Goal: Transaction & Acquisition: Purchase product/service

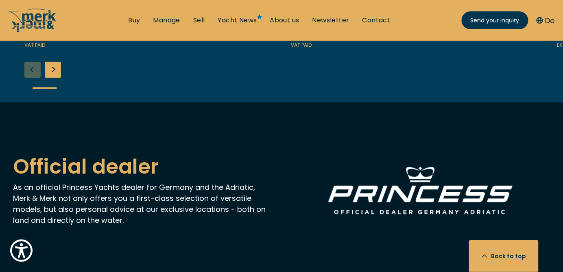
scroll to position [1129, 0]
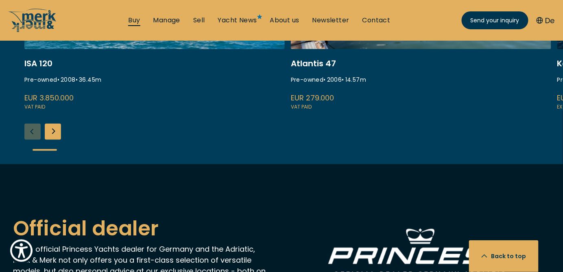
click at [135, 20] on link "Buy" at bounding box center [134, 20] width 12 height 9
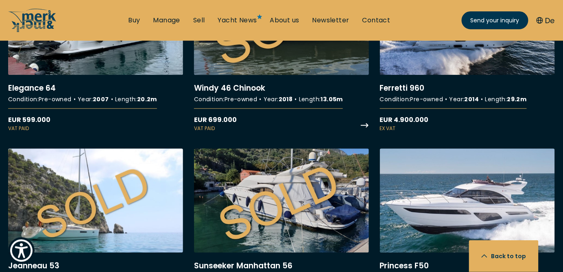
scroll to position [5935, 0]
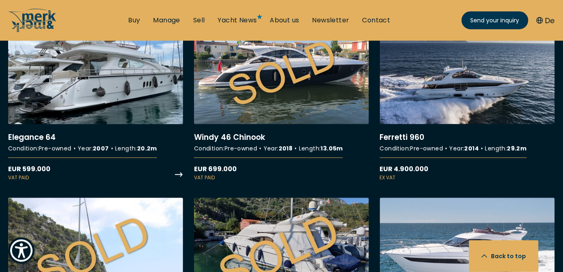
click at [127, 80] on link "More details about Elegance 64" at bounding box center [95, 101] width 175 height 161
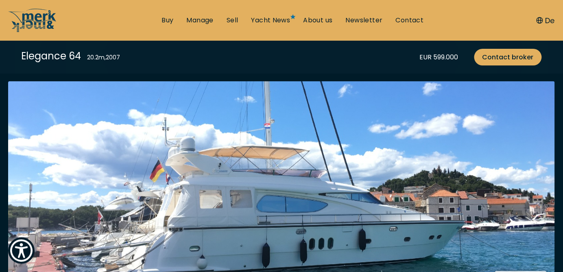
scroll to position [203, 0]
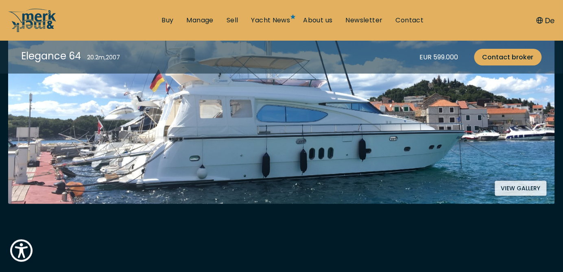
click at [225, 118] on img at bounding box center [281, 97] width 546 height 213
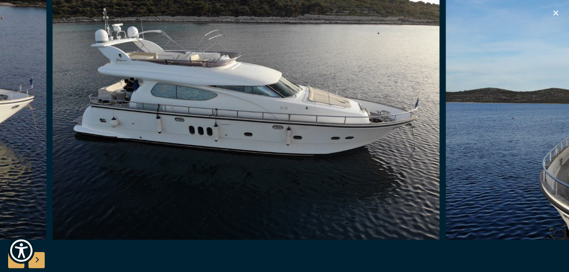
click at [128, 137] on img "button" at bounding box center [245, 110] width 387 height 260
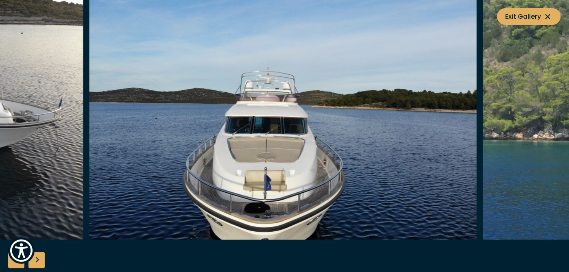
click at [145, 135] on img "button" at bounding box center [282, 110] width 387 height 260
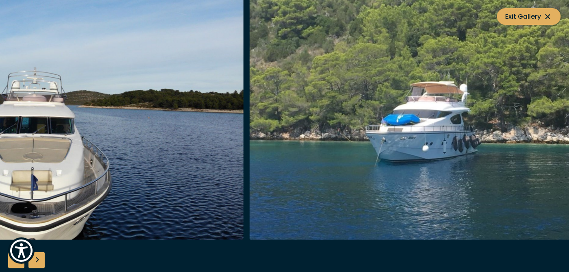
click at [8, 135] on img "button" at bounding box center [49, 110] width 387 height 260
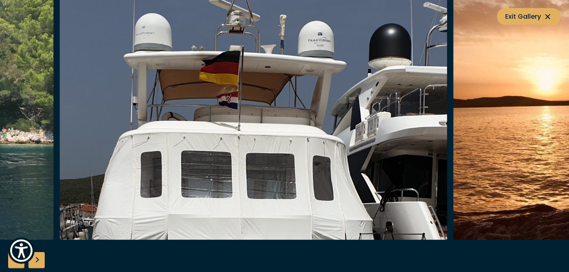
click at [258, 117] on img "button" at bounding box center [253, 110] width 387 height 260
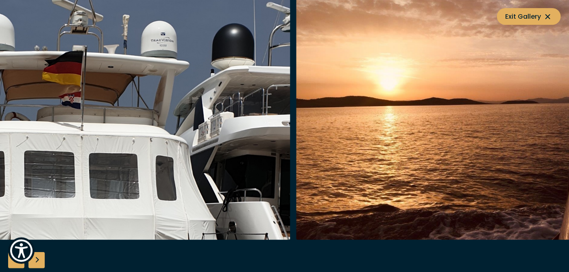
click at [321, 67] on img "button" at bounding box center [489, 110] width 387 height 260
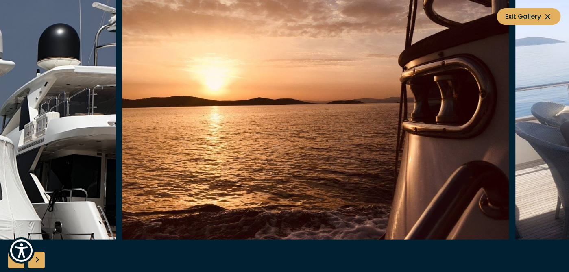
click at [301, 109] on img "button" at bounding box center [315, 110] width 387 height 260
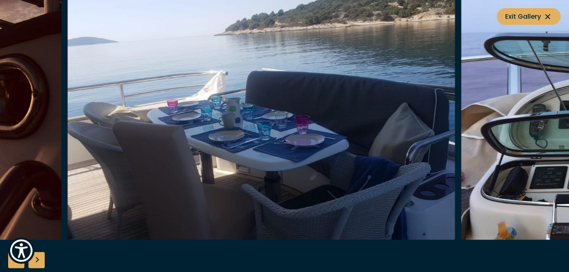
click at [180, 130] on img "button" at bounding box center [260, 110] width 387 height 260
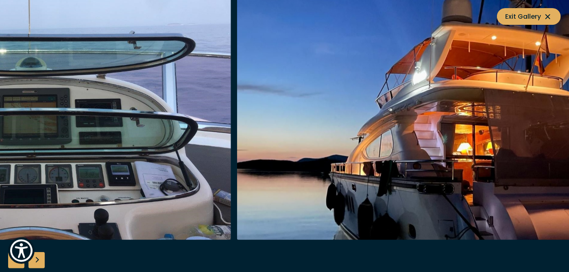
click at [324, 110] on img "button" at bounding box center [430, 110] width 387 height 260
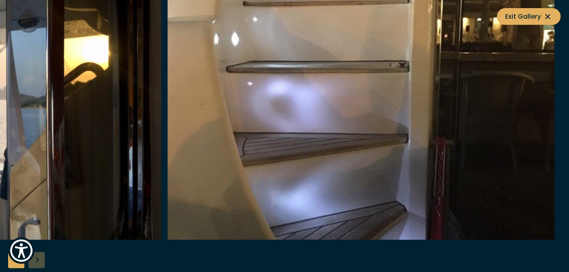
click at [267, 109] on img "button" at bounding box center [360, 110] width 387 height 260
click at [167, 111] on img "button" at bounding box center [360, 110] width 387 height 260
click at [514, 20] on span "Exit Gallery" at bounding box center [529, 16] width 48 height 10
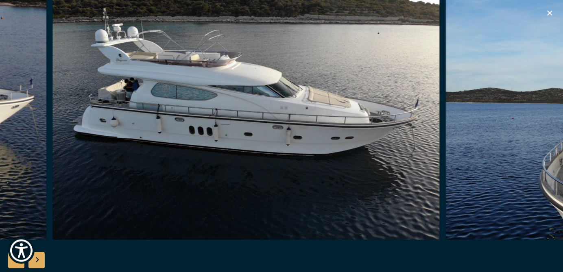
scroll to position [650, 0]
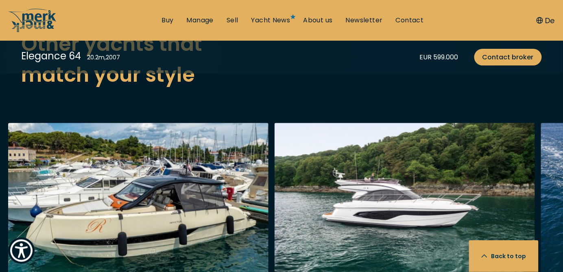
scroll to position [2430, 0]
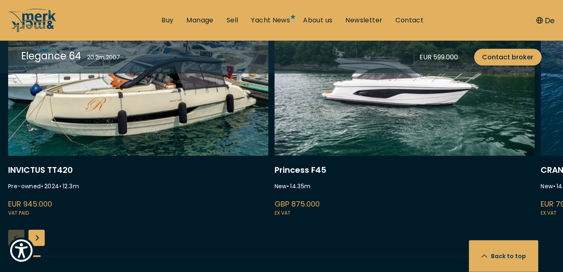
click at [326, 116] on link at bounding box center [404, 109] width 260 height 217
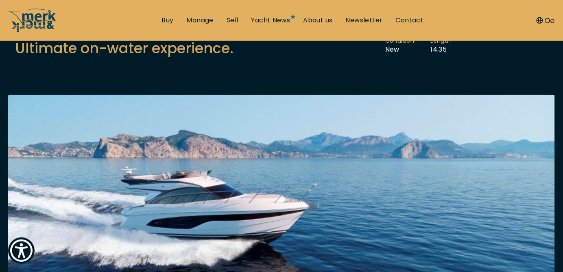
scroll to position [40, 0]
